Goal: Connect with others: Establish contact or relationships with other users

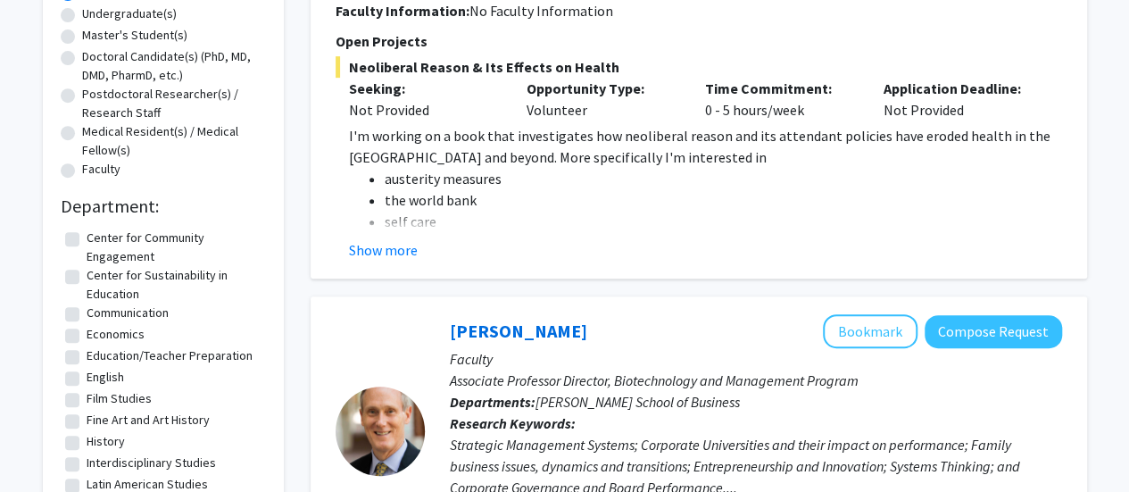
scroll to position [310, 0]
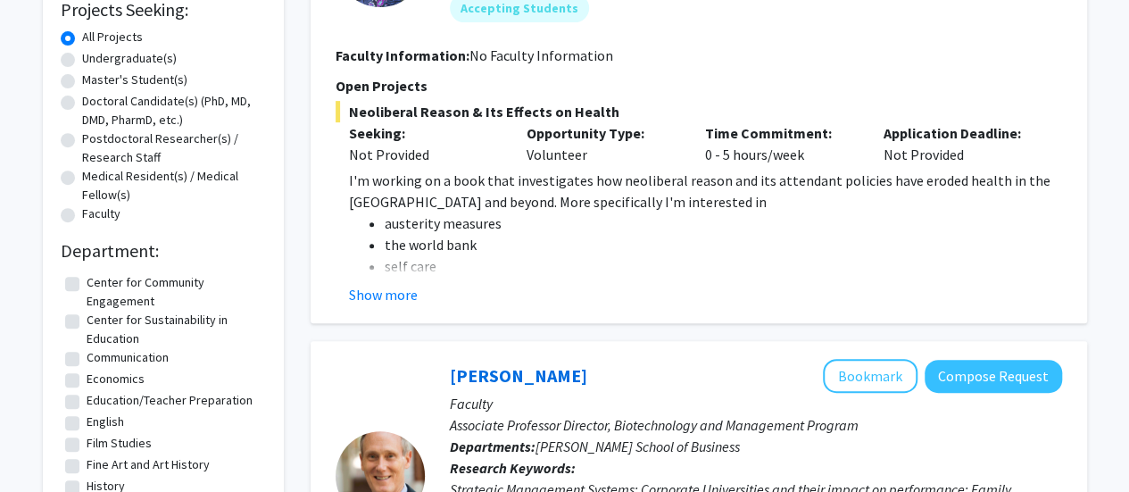
click at [112, 57] on label "Undergraduate(s)" at bounding box center [129, 58] width 95 height 19
click at [94, 57] on input "Undergraduate(s)" at bounding box center [88, 55] width 12 height 12
radio input "true"
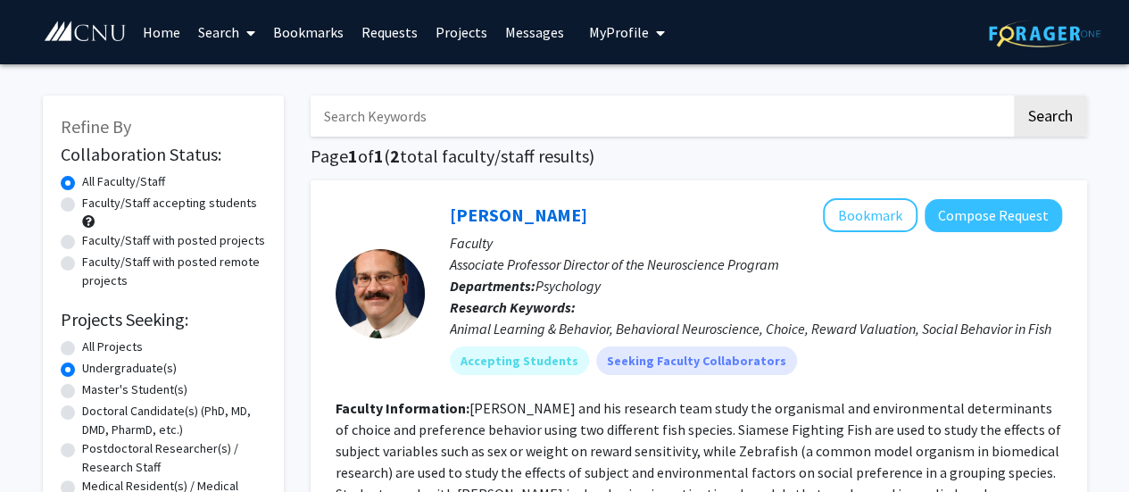
click at [424, 116] on input "Search Keywords" at bounding box center [661, 115] width 701 height 41
type input "psychology"
click at [1014, 95] on button "Search" at bounding box center [1050, 115] width 73 height 41
radio input "true"
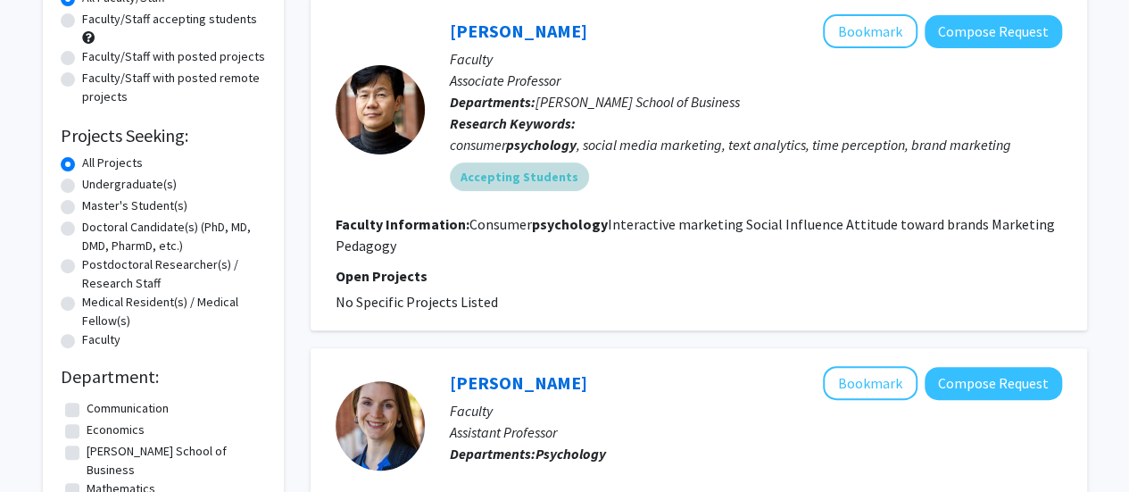
scroll to position [187, 0]
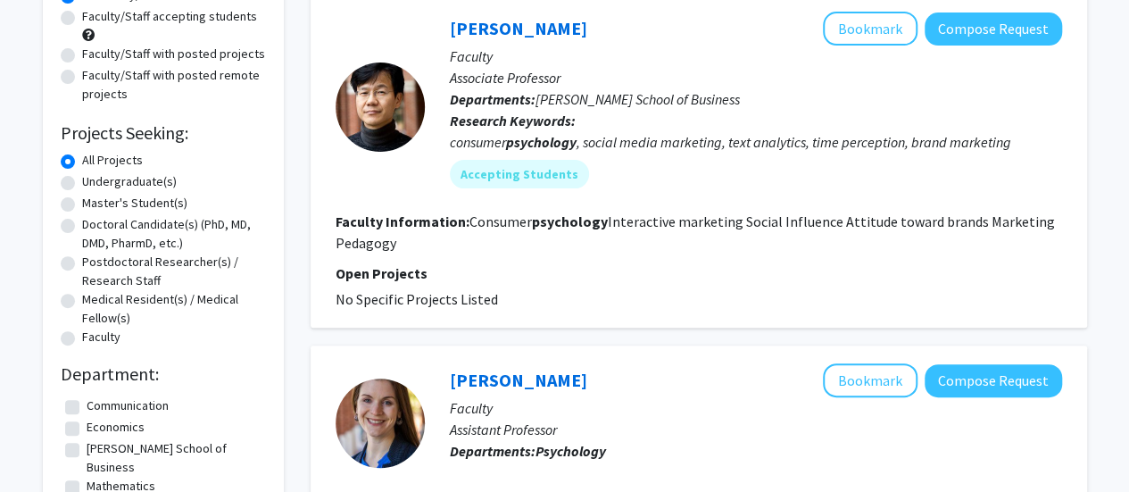
click at [622, 29] on div "Dae-[PERSON_NAME] Bookmark Compose Request" at bounding box center [756, 29] width 612 height 34
click at [516, 30] on link "[PERSON_NAME]" at bounding box center [518, 28] width 137 height 22
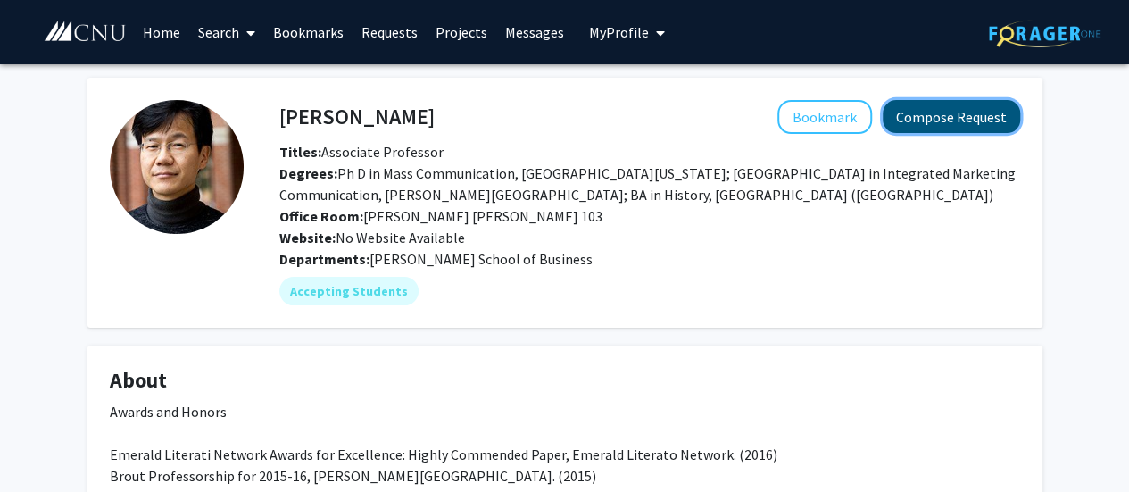
click at [943, 122] on button "Compose Request" at bounding box center [951, 116] width 137 height 33
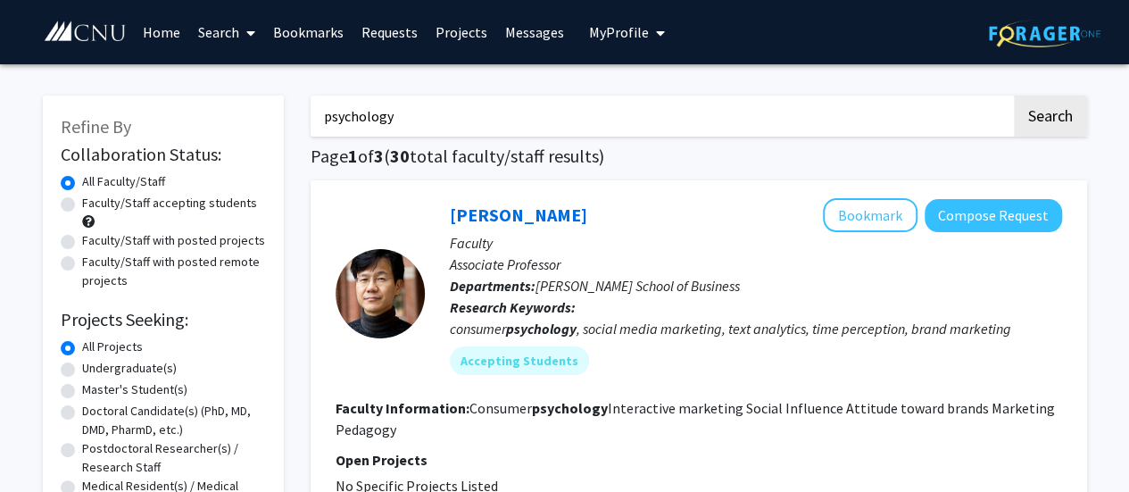
drag, startPoint x: 416, startPoint y: 115, endPoint x: 136, endPoint y: 124, distance: 280.4
type input "[PERSON_NAME]"
click at [1049, 112] on button "Search" at bounding box center [1050, 115] width 73 height 41
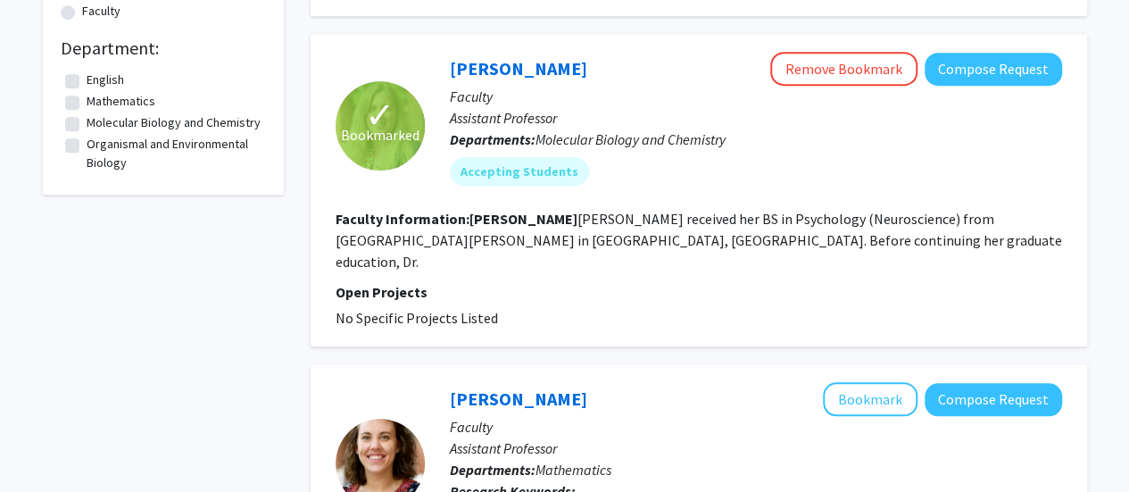
scroll to position [435, 0]
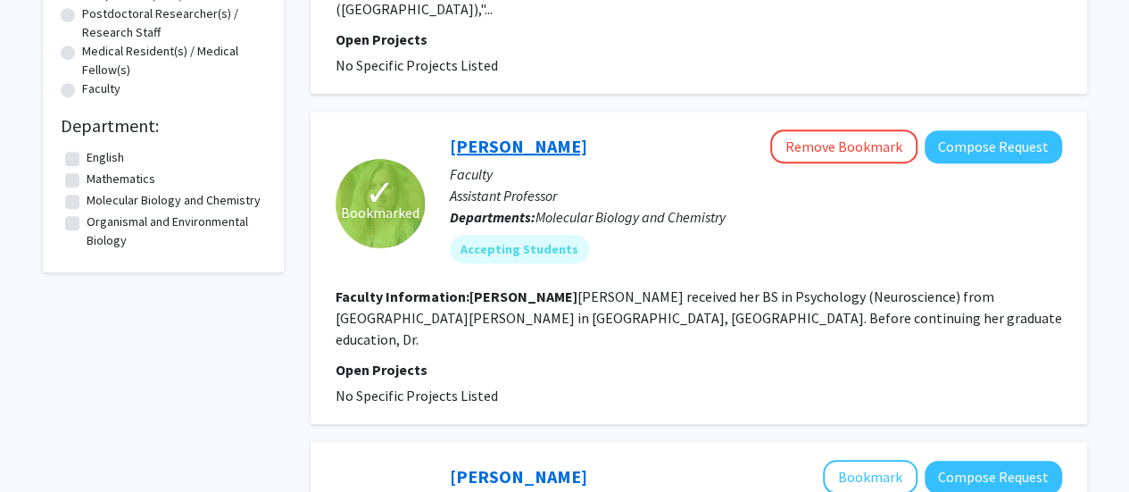
click at [487, 135] on link "[PERSON_NAME]" at bounding box center [518, 146] width 137 height 22
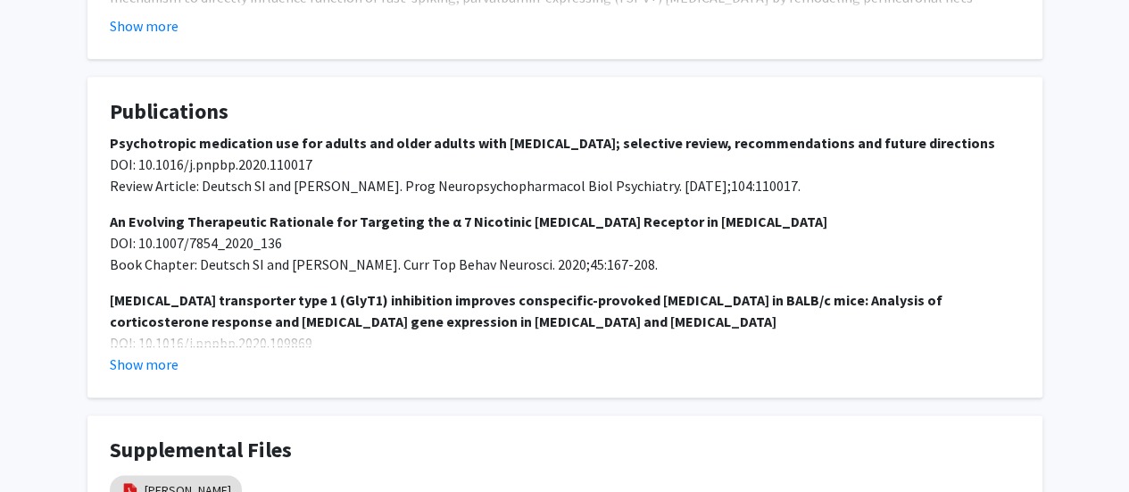
scroll to position [1016, 0]
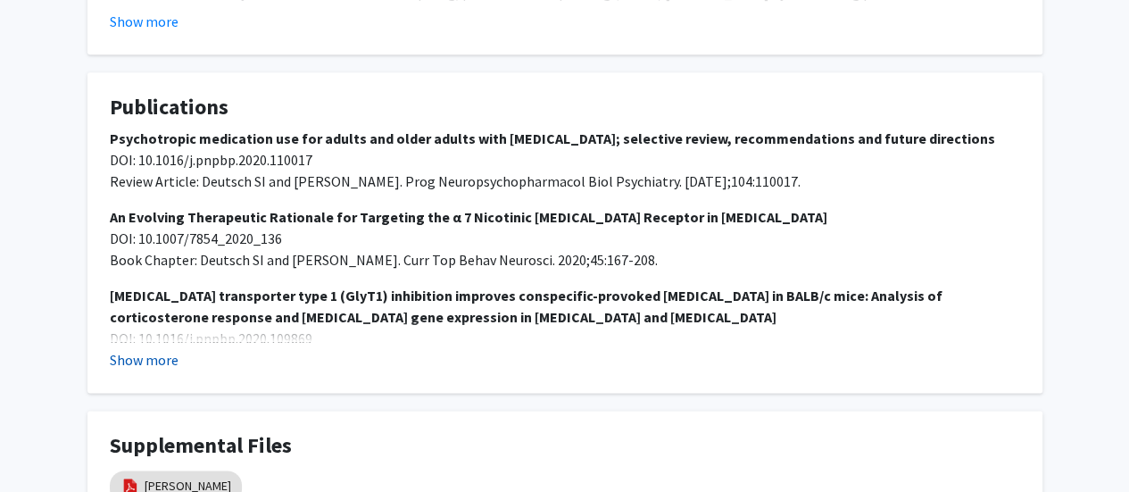
click at [128, 349] on button "Show more" at bounding box center [144, 359] width 69 height 21
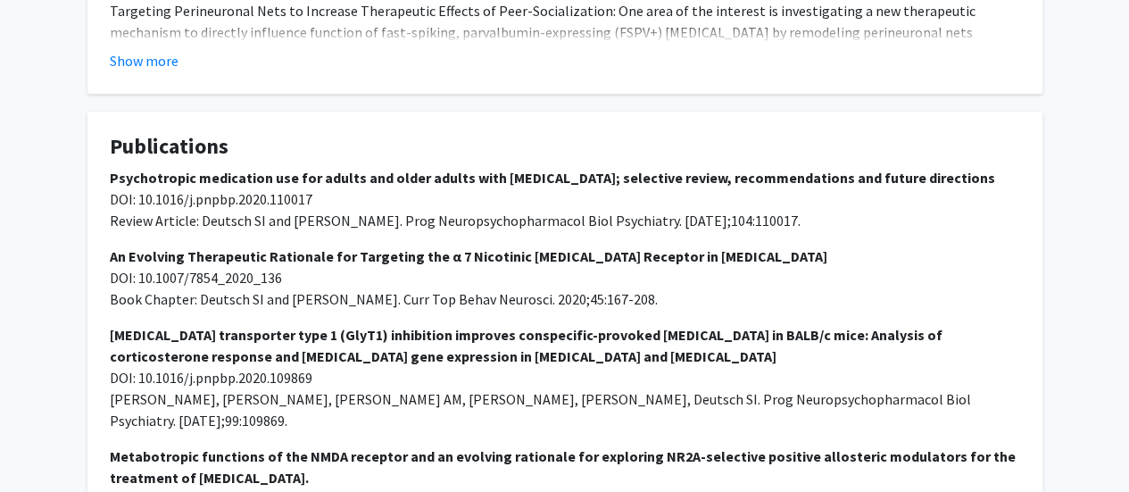
scroll to position [975, 0]
